Goal: Task Accomplishment & Management: Manage account settings

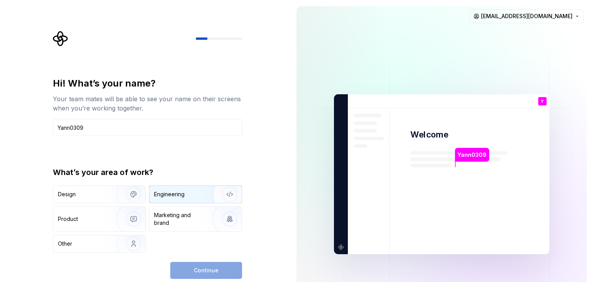
type input "Yann0309"
click at [175, 193] on div "Engineering" at bounding box center [169, 194] width 31 height 8
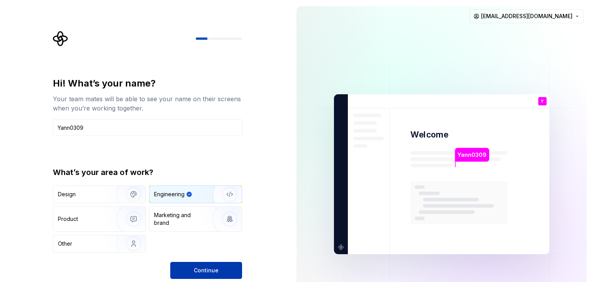
click at [202, 267] on span "Continue" at bounding box center [206, 270] width 25 height 8
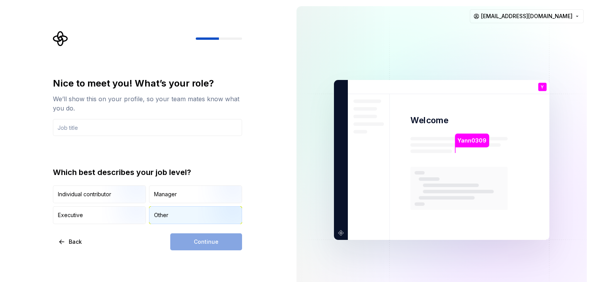
click at [166, 220] on div "Other" at bounding box center [195, 215] width 92 height 17
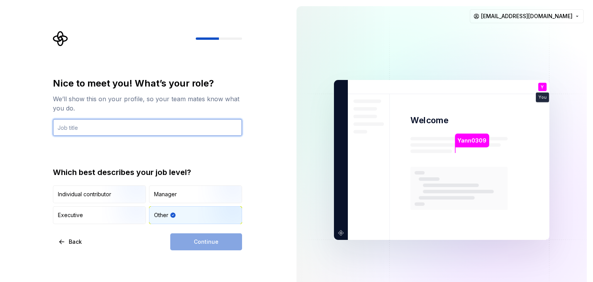
click at [102, 130] on input "text" at bounding box center [147, 127] width 189 height 17
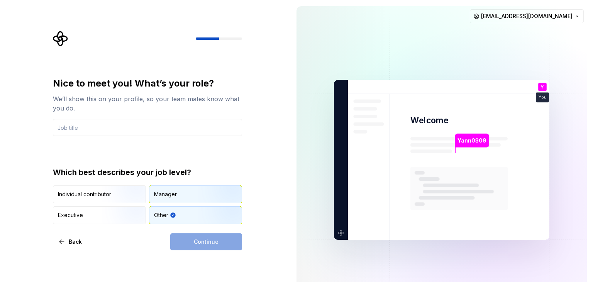
click at [163, 196] on div "Manager" at bounding box center [165, 194] width 23 height 8
click at [94, 129] on input "text" at bounding box center [147, 127] width 189 height 17
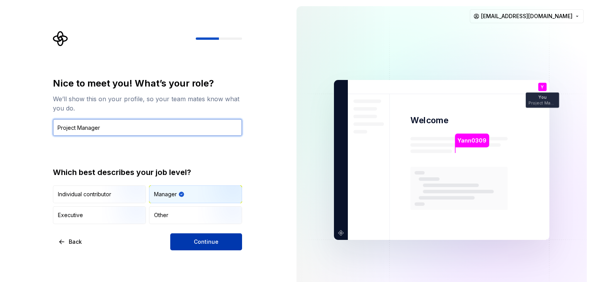
type input "Project Manager"
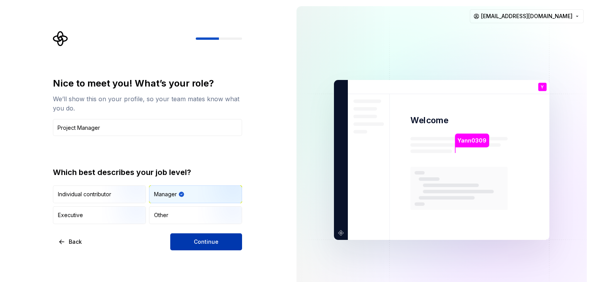
click at [200, 241] on span "Continue" at bounding box center [206, 242] width 25 height 8
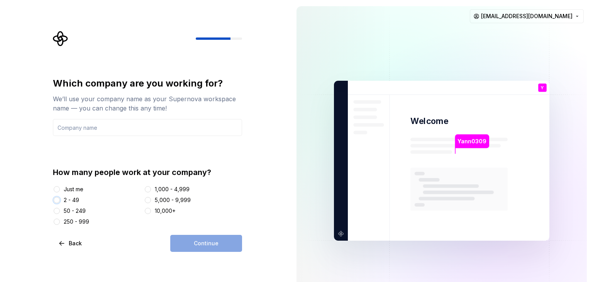
click at [59, 200] on button "2 - 49" at bounding box center [57, 200] width 6 height 6
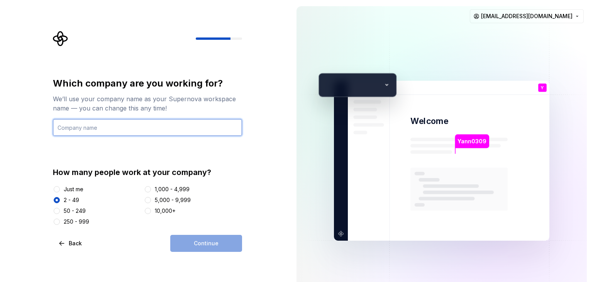
click at [103, 132] on input "text" at bounding box center [147, 127] width 189 height 17
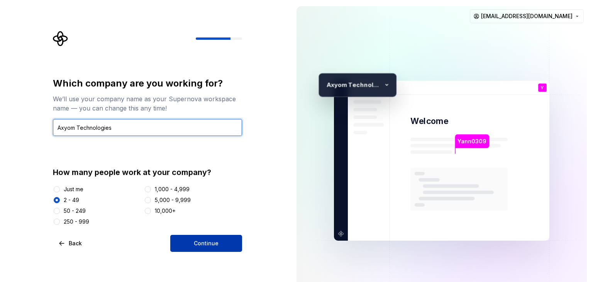
type input "Axyom Technologies"
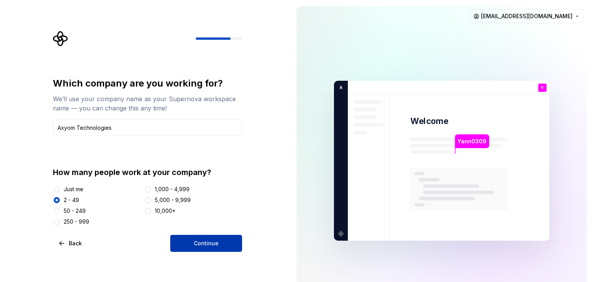
click at [205, 241] on span "Continue" at bounding box center [206, 243] width 25 height 8
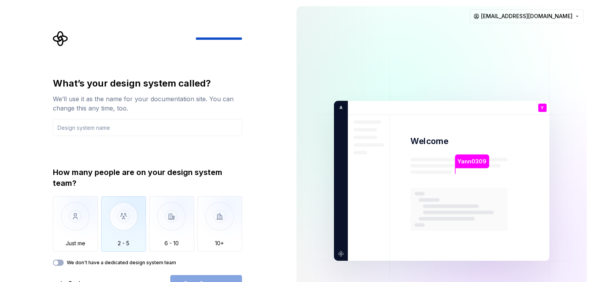
click at [123, 214] on img "button" at bounding box center [123, 222] width 45 height 52
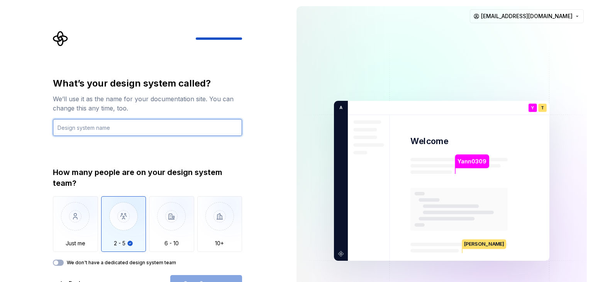
click at [133, 128] on input "text" at bounding box center [147, 127] width 189 height 17
type input "Figma"
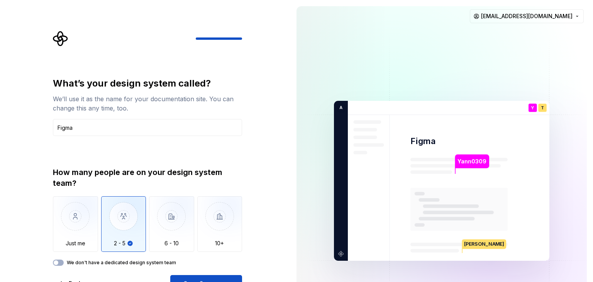
click at [208, 274] on div "What’s your design system called? We’ll use it as the name for your documentati…" at bounding box center [147, 184] width 189 height 215
click at [209, 275] on button "Open Supernova" at bounding box center [206, 283] width 72 height 17
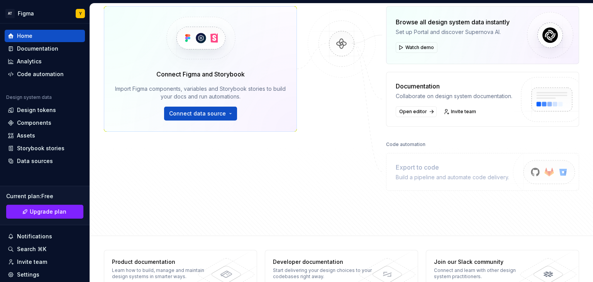
scroll to position [136, 0]
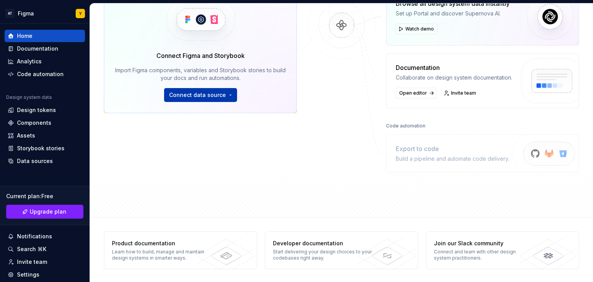
click at [230, 94] on button "Connect data source" at bounding box center [200, 95] width 73 height 14
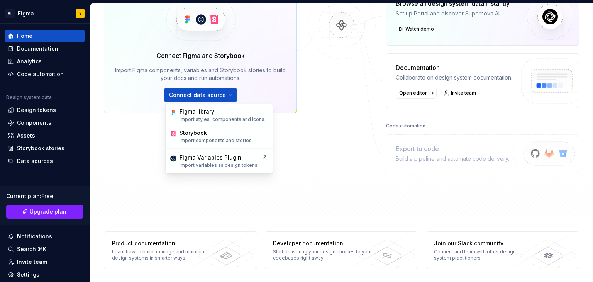
click at [300, 130] on div "Data sources Connect Figma and Storybook Import Figma components, variables and…" at bounding box center [341, 88] width 475 height 229
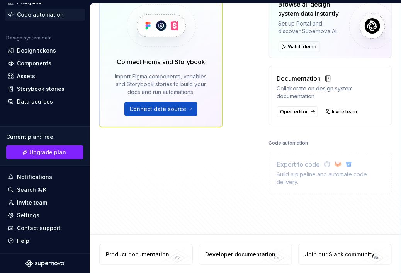
scroll to position [60, 0]
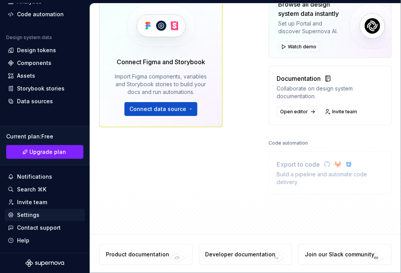
click at [26, 215] on div "Settings" at bounding box center [28, 215] width 22 height 8
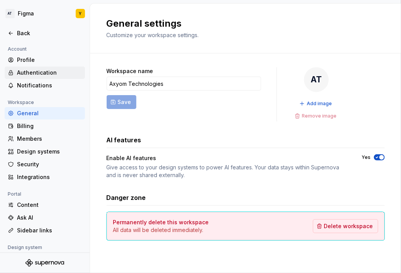
click at [39, 71] on div "Authentication" at bounding box center [49, 73] width 65 height 8
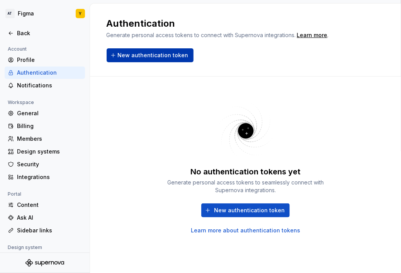
click at [149, 53] on span "New authentication token" at bounding box center [153, 55] width 71 height 8
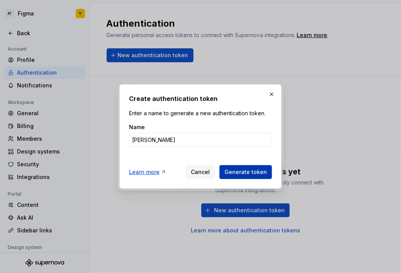
type input "[PERSON_NAME]"
click at [256, 174] on span "Generate token" at bounding box center [245, 172] width 42 height 8
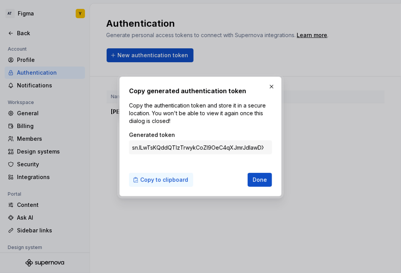
click at [165, 180] on span "Copy to clipboard" at bounding box center [164, 180] width 48 height 8
click at [259, 178] on span "Done" at bounding box center [260, 180] width 14 height 8
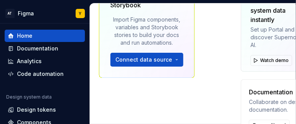
scroll to position [154, 0]
